Goal: Task Accomplishment & Management: Complete application form

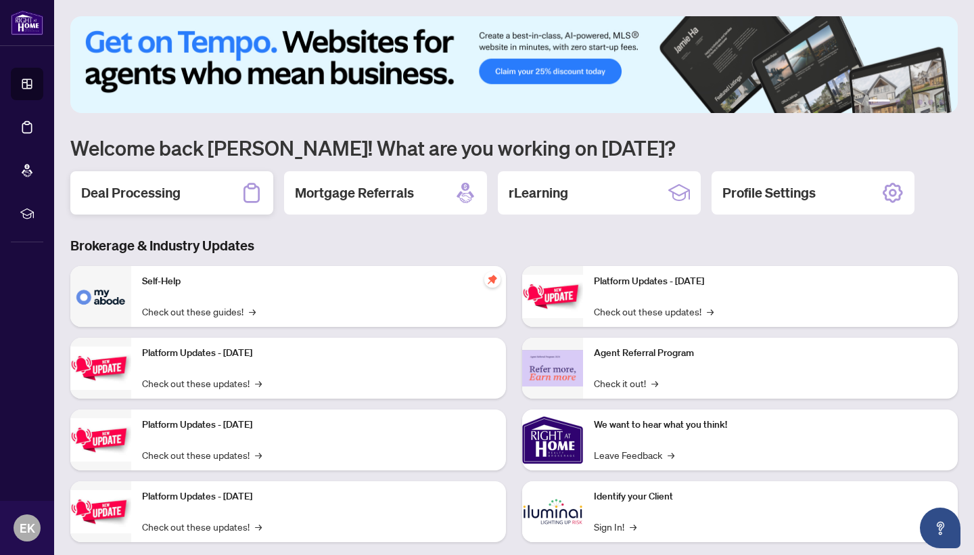
click at [145, 191] on h2 "Deal Processing" at bounding box center [130, 192] width 99 height 19
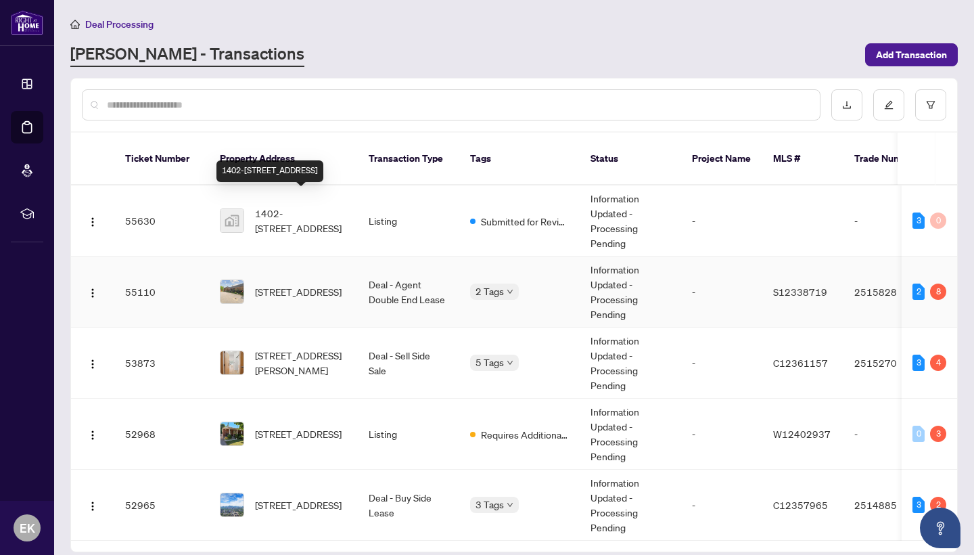
click at [291, 284] on span "[STREET_ADDRESS]" at bounding box center [298, 291] width 87 height 15
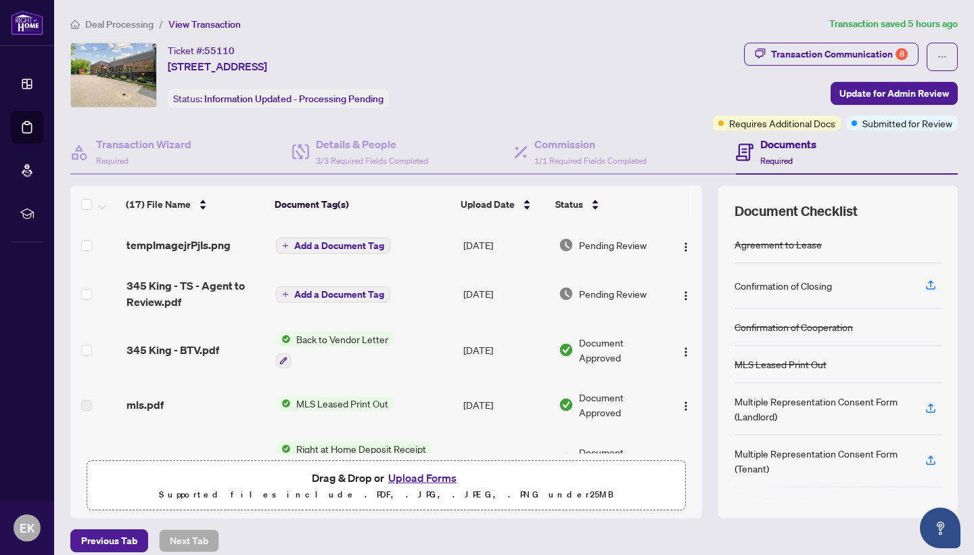
click at [435, 480] on button "Upload Forms" at bounding box center [422, 478] width 76 height 18
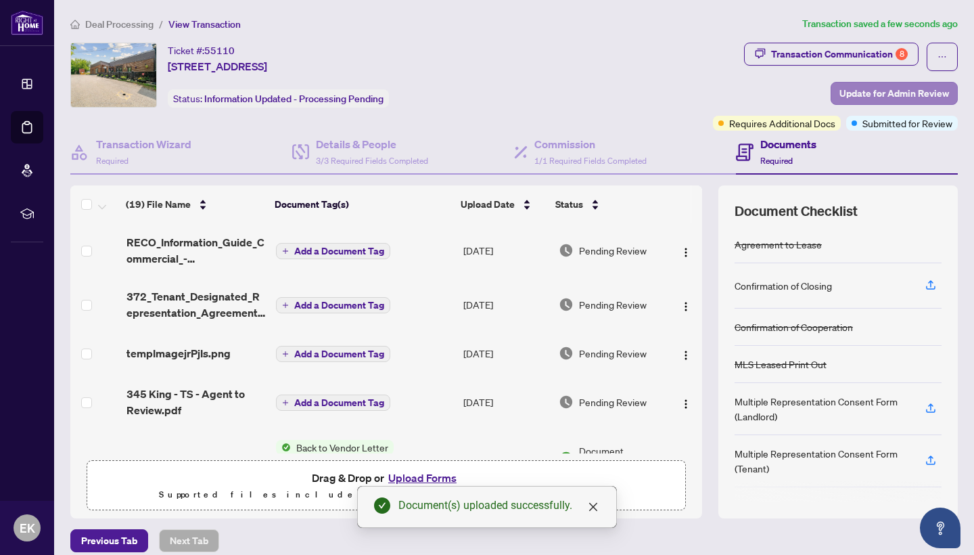
click at [941, 87] on span "Update for Admin Review" at bounding box center [895, 94] width 110 height 22
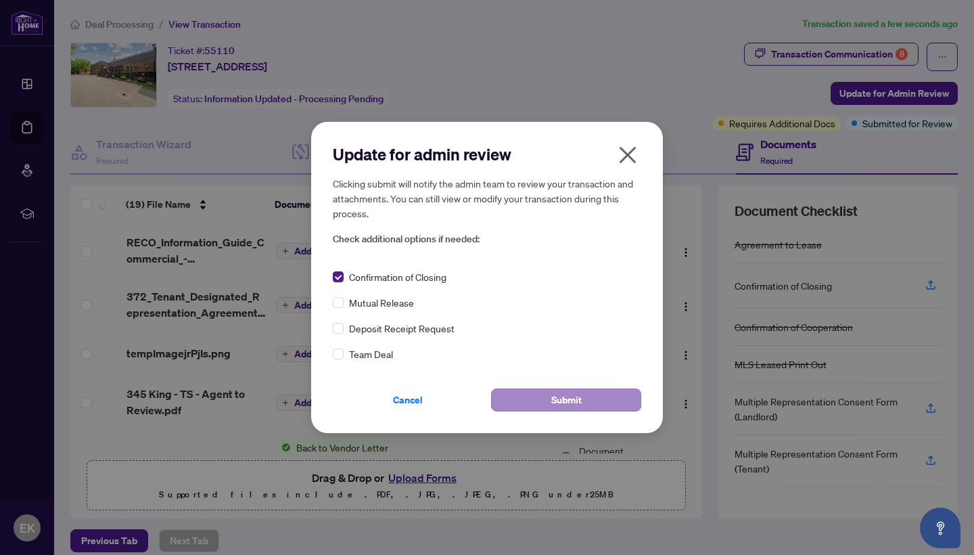
click at [569, 401] on span "Submit" at bounding box center [566, 400] width 30 height 22
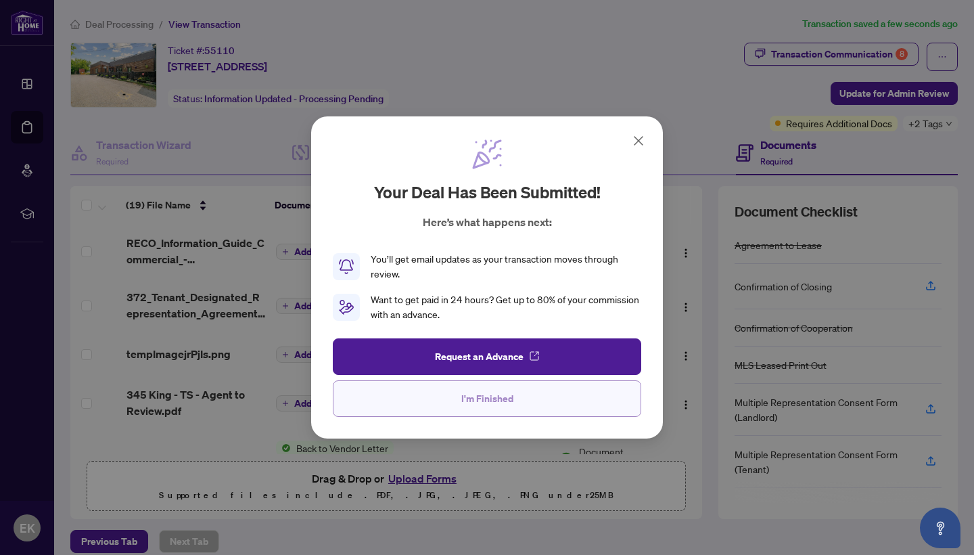
click at [569, 401] on button "I'm Finished" at bounding box center [487, 398] width 309 height 37
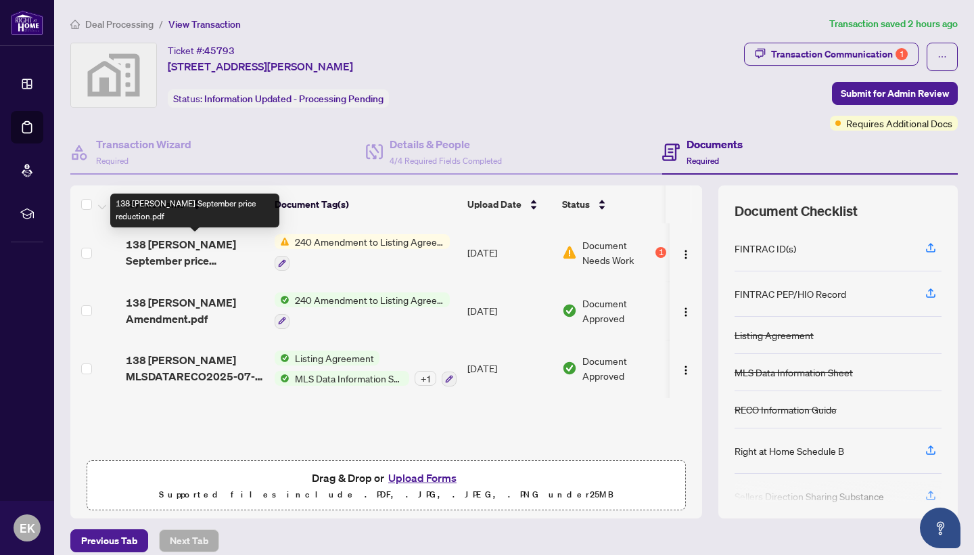
click at [217, 243] on span "138 Zia Dodda September price reduction.pdf" at bounding box center [195, 252] width 138 height 32
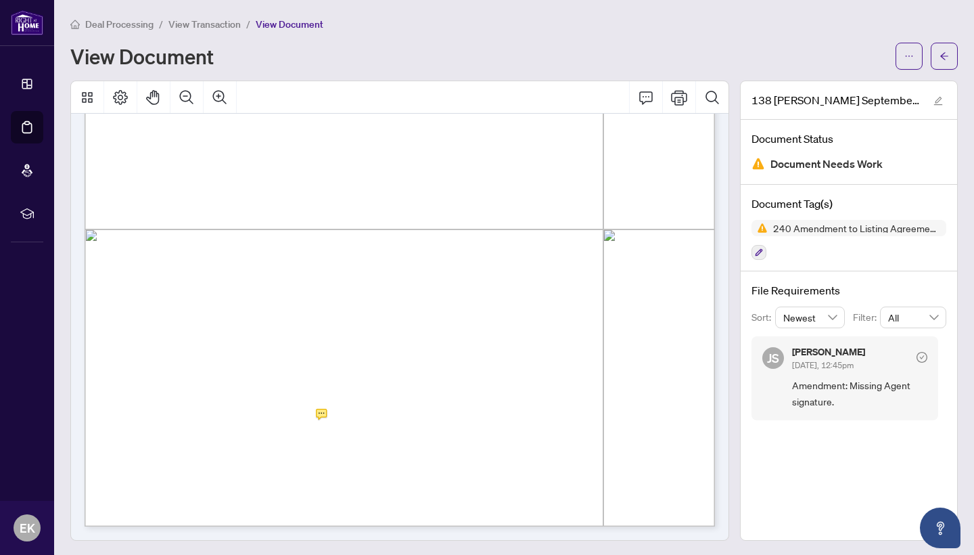
scroll to position [417, 0]
click at [83, 89] on icon "Thumbnails" at bounding box center [87, 97] width 16 height 16
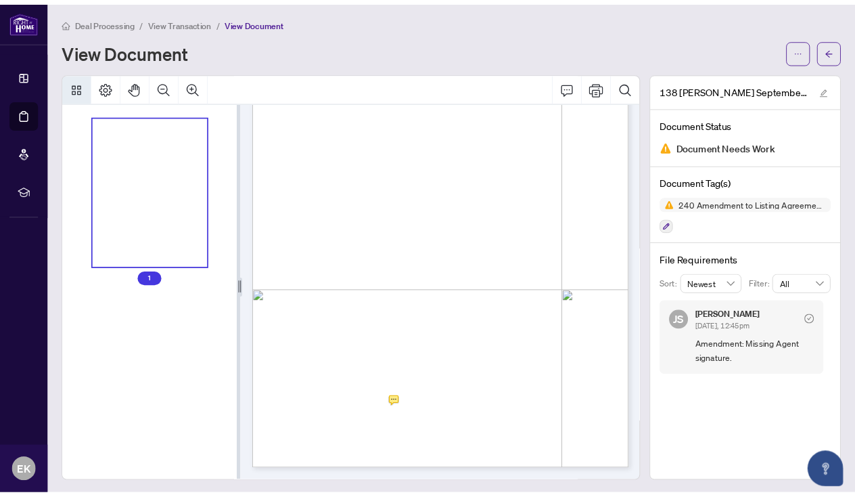
scroll to position [156, 0]
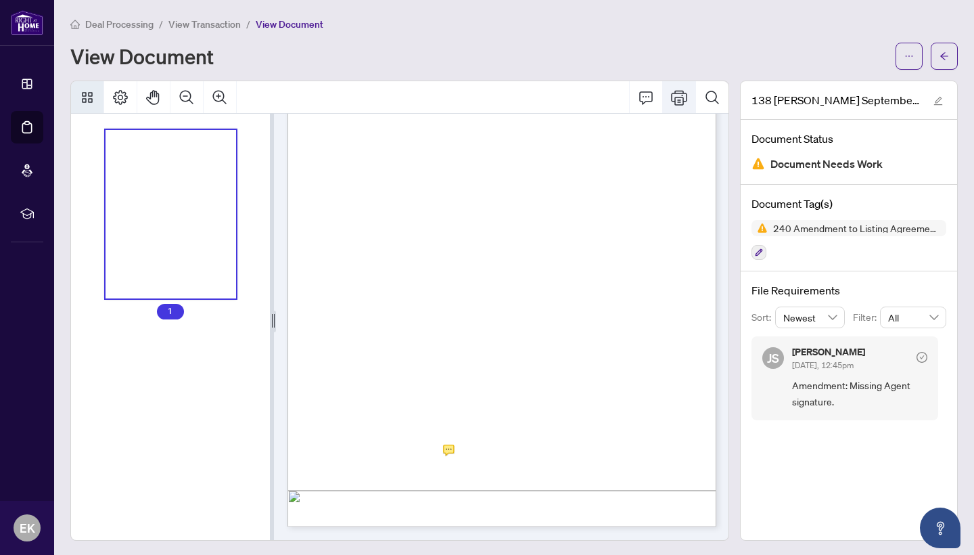
click at [683, 92] on icon "Print" at bounding box center [679, 97] width 16 height 15
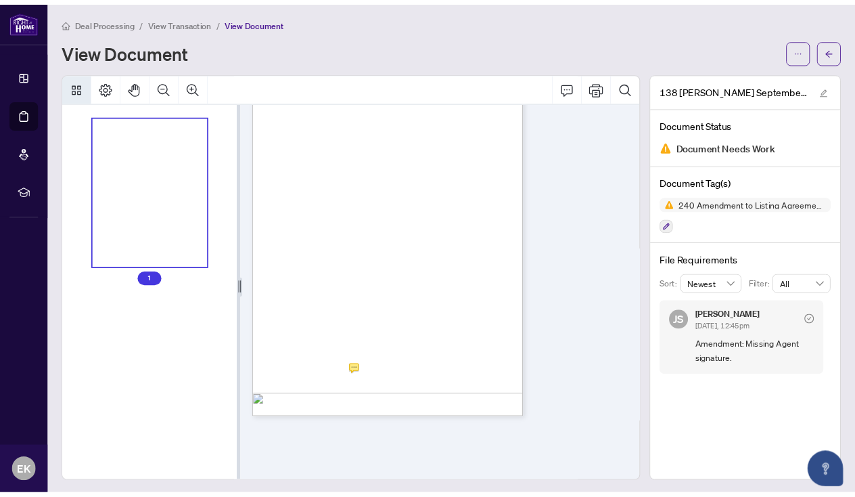
scroll to position [58, 0]
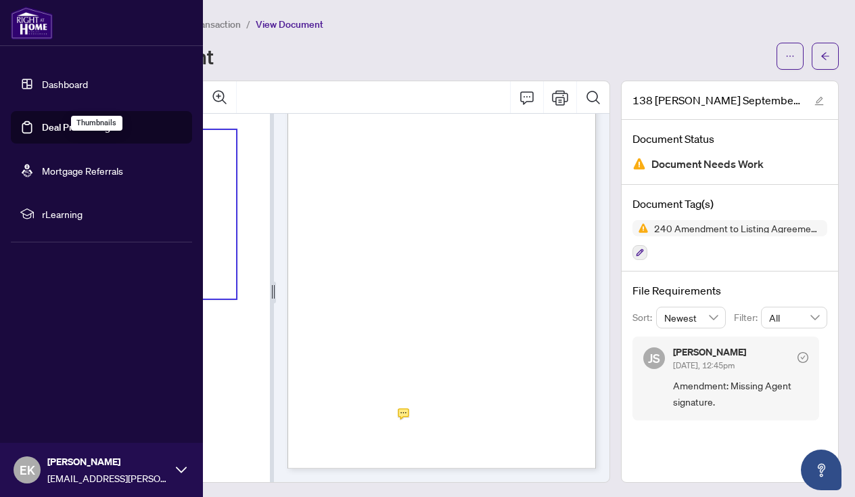
click at [42, 78] on link "Dashboard" at bounding box center [65, 84] width 46 height 12
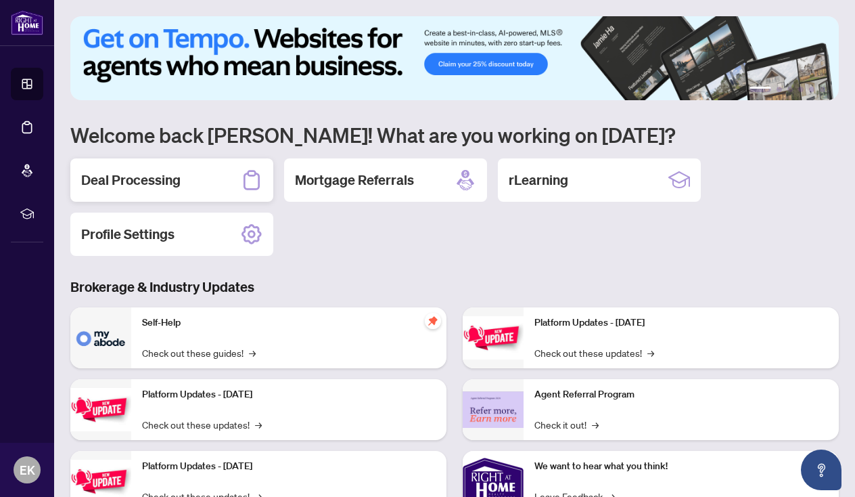
click at [173, 182] on h2 "Deal Processing" at bounding box center [130, 180] width 99 height 19
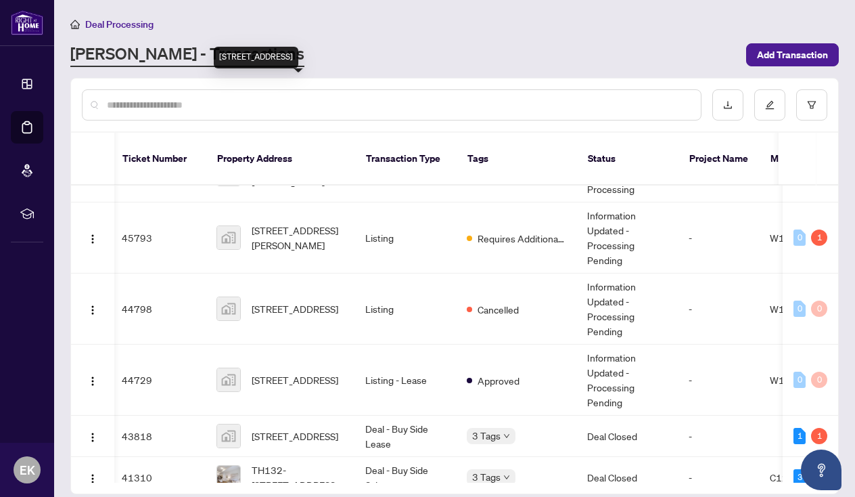
scroll to position [0, 3]
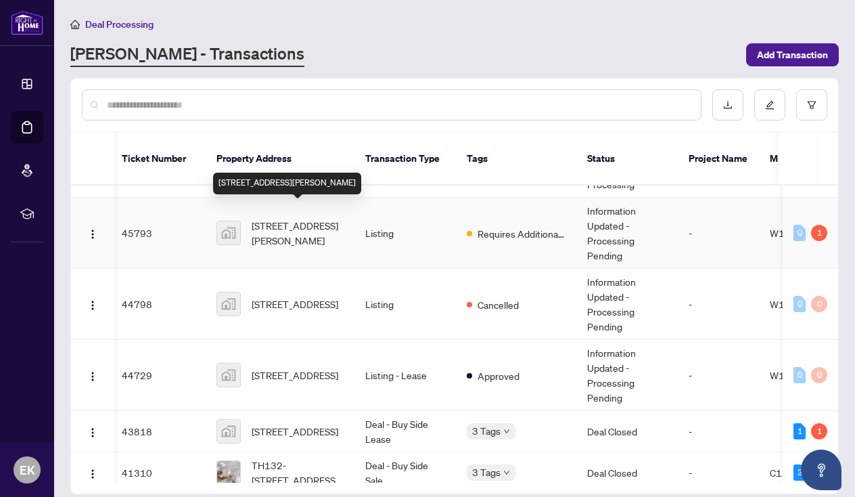
click at [306, 222] on span "[STREET_ADDRESS][PERSON_NAME]" at bounding box center [298, 233] width 92 height 30
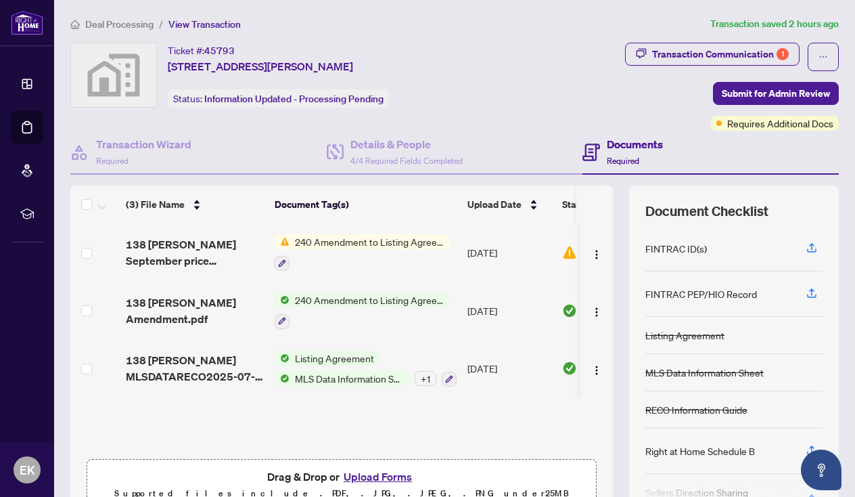
click at [365, 479] on button "Upload Forms" at bounding box center [378, 477] width 76 height 18
